Goal: Obtain resource: Download file/media

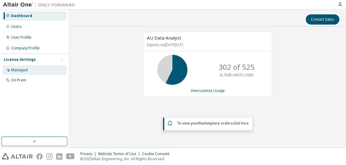
click at [20, 69] on div "Managed" at bounding box center [19, 70] width 17 height 5
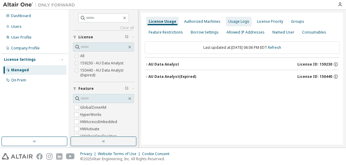
click at [233, 19] on div "Usage Logs" at bounding box center [239, 22] width 26 height 10
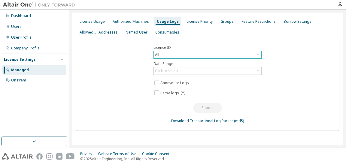
click at [258, 53] on icon at bounding box center [258, 55] width 6 height 6
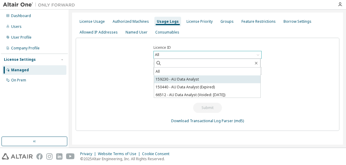
click at [192, 79] on li "159230 - AU Data Analyst" at bounding box center [207, 80] width 106 height 8
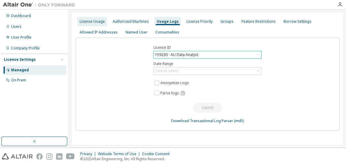
click at [91, 22] on div "License Usage" at bounding box center [92, 21] width 25 height 5
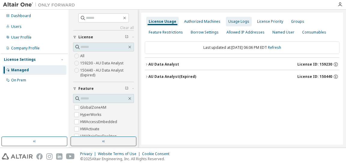
click at [231, 21] on div "Usage Logs" at bounding box center [238, 21] width 21 height 5
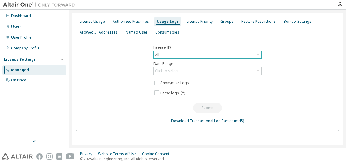
click at [193, 53] on div "All" at bounding box center [207, 54] width 107 height 7
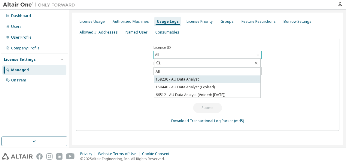
click at [182, 79] on li "159230 - AU Data Analyst" at bounding box center [207, 80] width 106 height 8
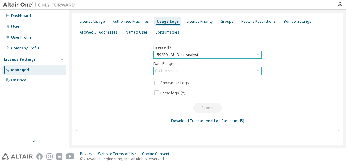
click at [180, 69] on div "Click to select" at bounding box center [207, 71] width 107 height 7
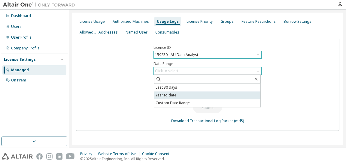
click at [172, 96] on li "Year to date" at bounding box center [207, 96] width 106 height 8
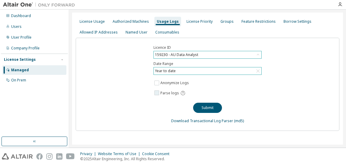
click at [170, 91] on span "Parse logs" at bounding box center [169, 93] width 19 height 5
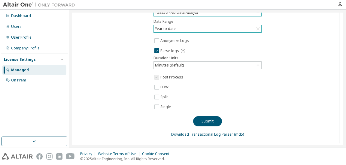
scroll to position [45, 0]
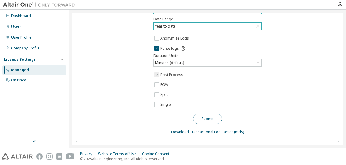
click at [202, 118] on button "Submit" at bounding box center [207, 119] width 29 height 10
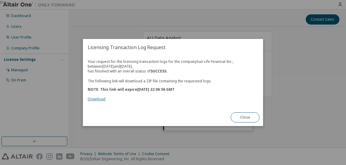
click at [100, 99] on link "Download" at bounding box center [97, 99] width 18 height 5
click at [242, 118] on button "Close" at bounding box center [244, 118] width 29 height 10
